Goal: Check status: Check status

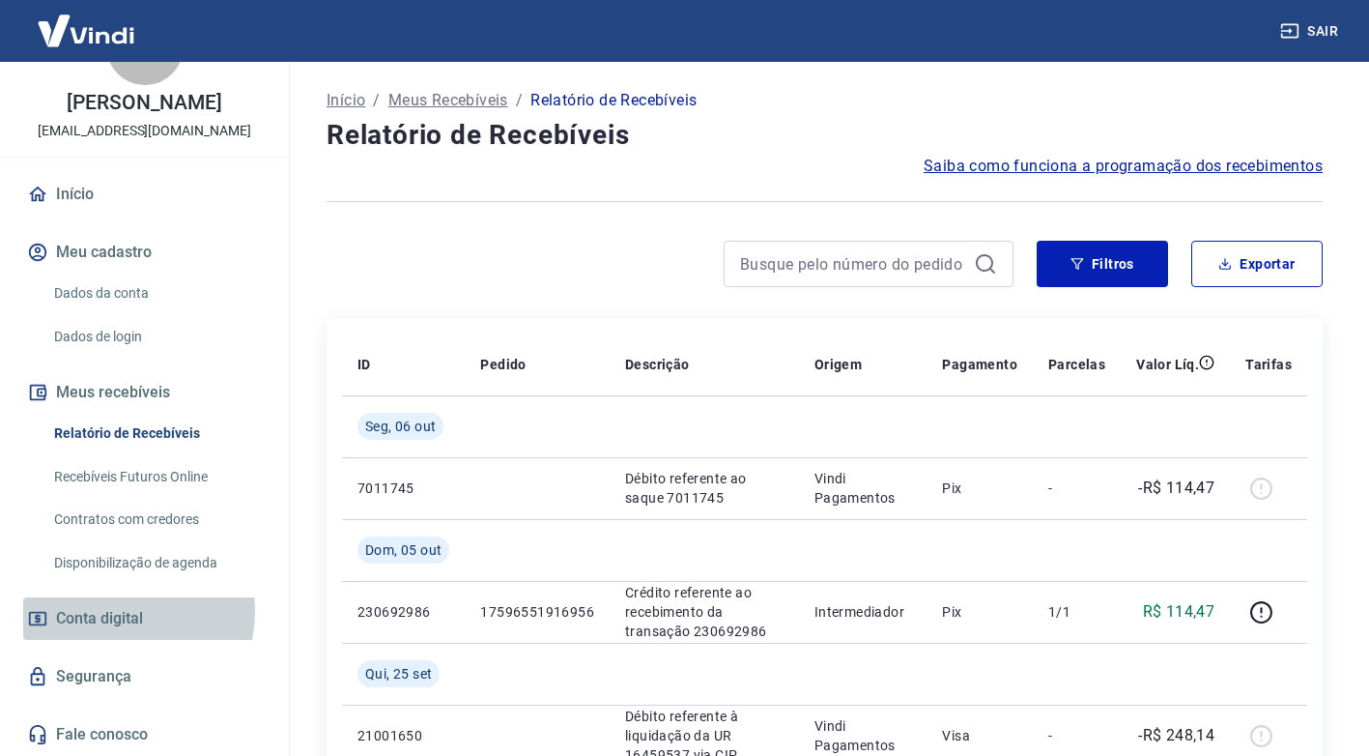
click at [109, 611] on span "Conta digital" at bounding box center [99, 618] width 87 height 27
